Goal: Navigation & Orientation: Find specific page/section

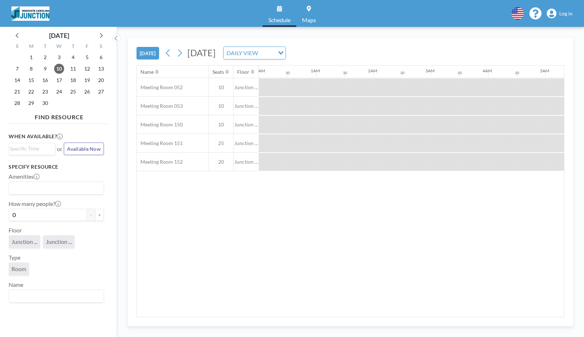
scroll to position [0, 659]
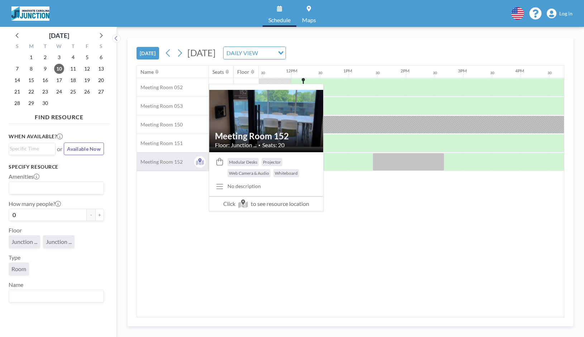
scroll to position [0, 659]
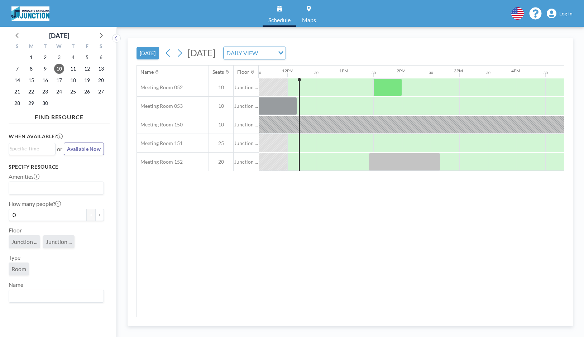
click at [566, 16] on span "Log in" at bounding box center [565, 13] width 13 height 6
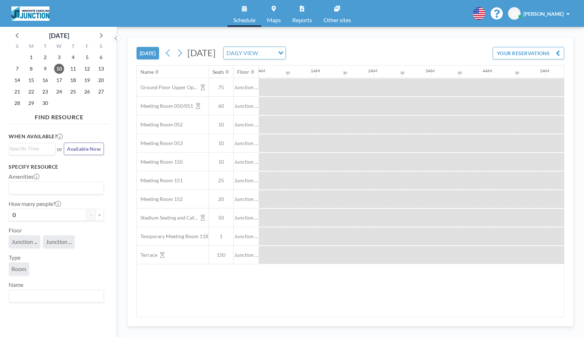
scroll to position [0, 659]
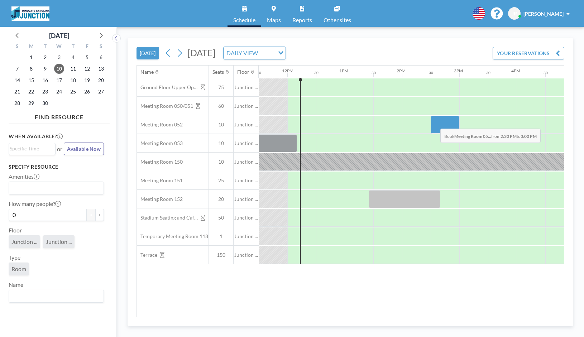
click at [434, 123] on div at bounding box center [444, 125] width 29 height 18
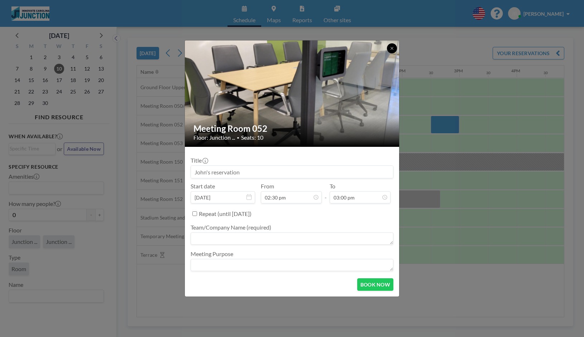
click at [391, 49] on icon at bounding box center [391, 48] width 3 height 3
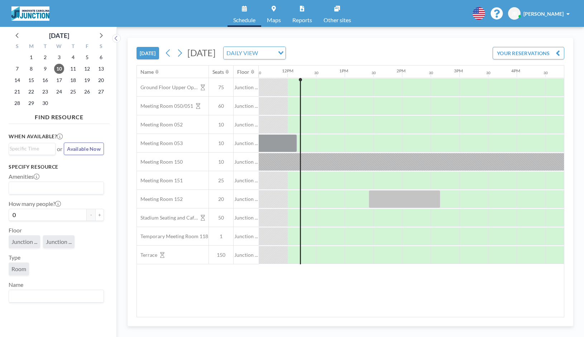
click at [29, 16] on img at bounding box center [30, 13] width 38 height 14
click at [271, 16] on link "Maps" at bounding box center [273, 13] width 25 height 27
